Goal: Navigation & Orientation: Find specific page/section

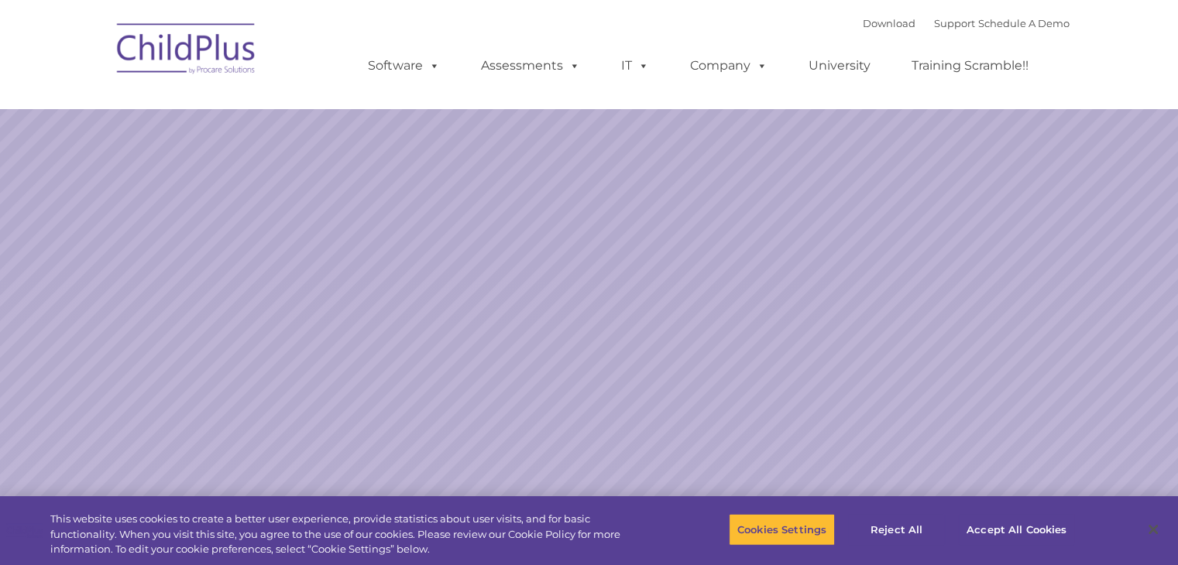
select select "MEDIUM"
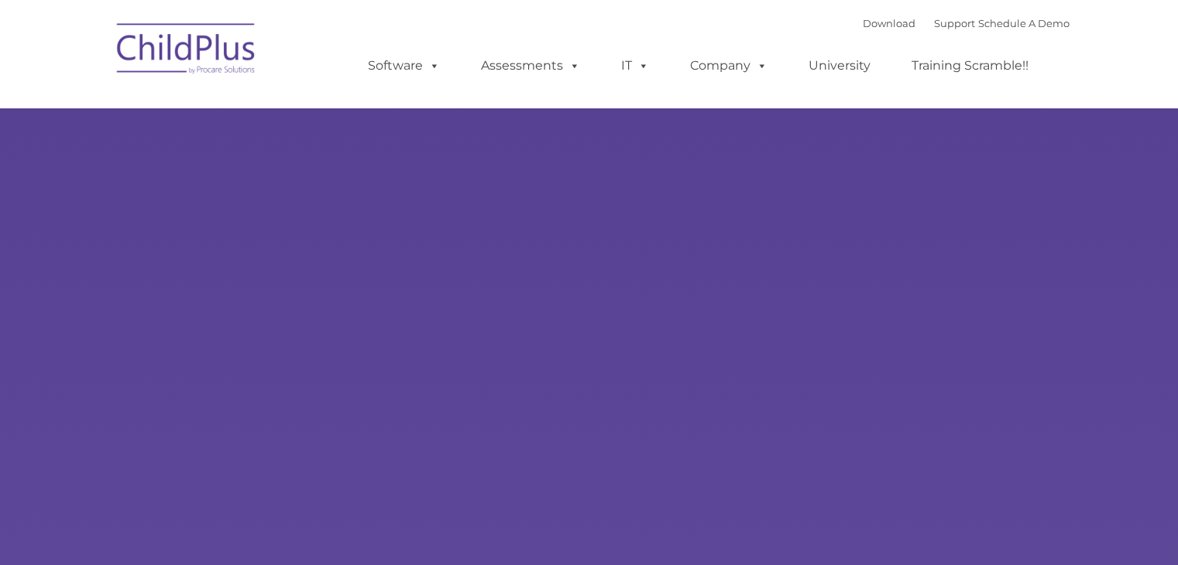
type input ""
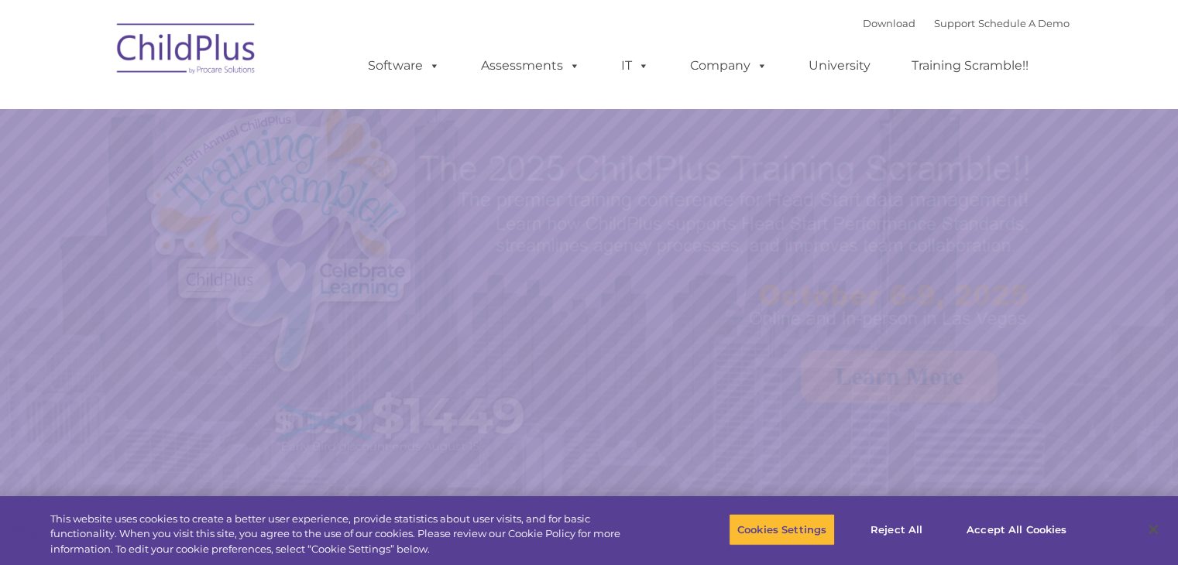
select select "MEDIUM"
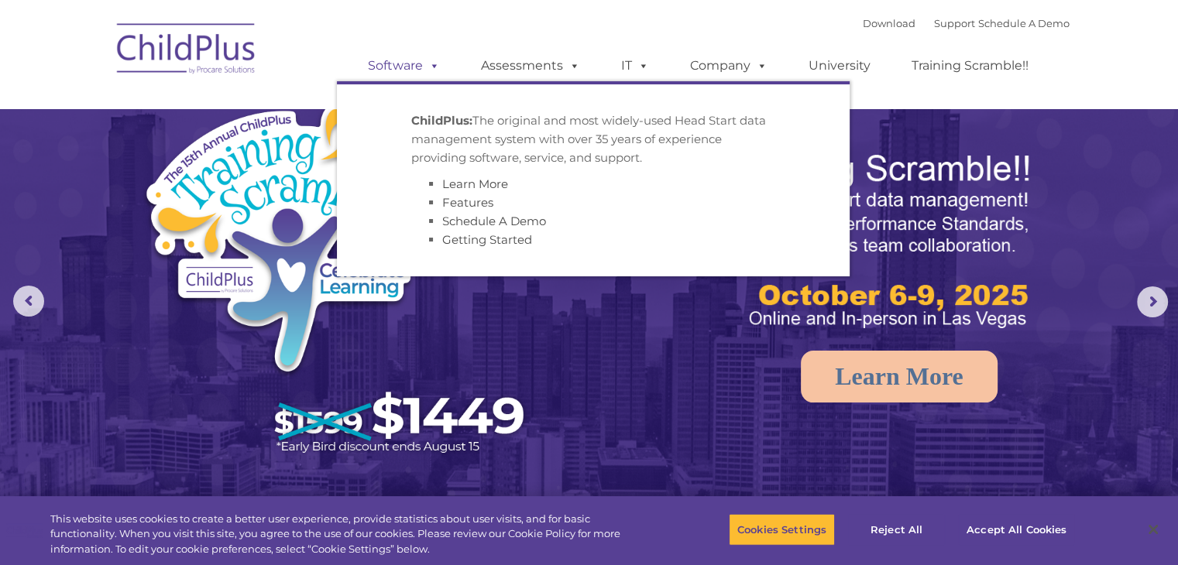
click at [424, 64] on span at bounding box center [431, 65] width 17 height 15
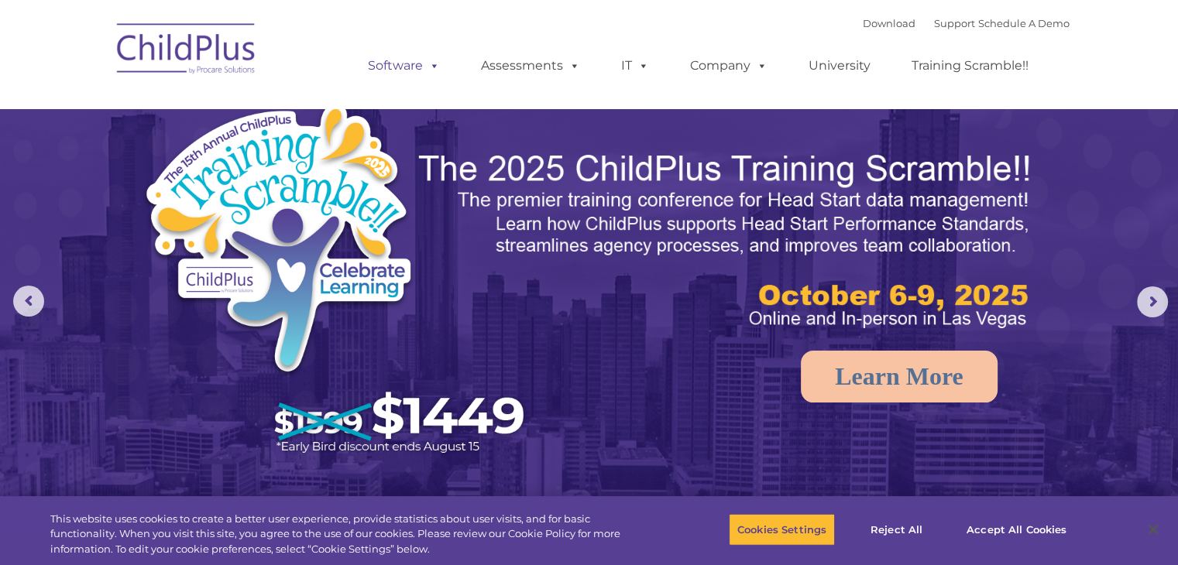
click at [424, 64] on span at bounding box center [431, 65] width 17 height 15
